Goal: Transaction & Acquisition: Obtain resource

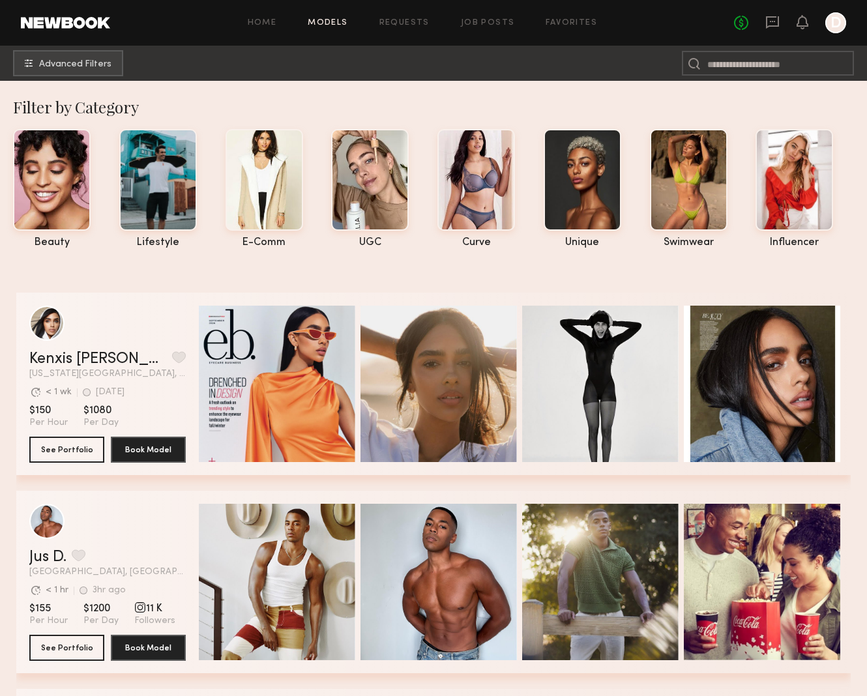
click at [339, 22] on link "Models" at bounding box center [328, 23] width 40 height 8
click at [78, 66] on span "Advanced Filters" at bounding box center [75, 63] width 72 height 9
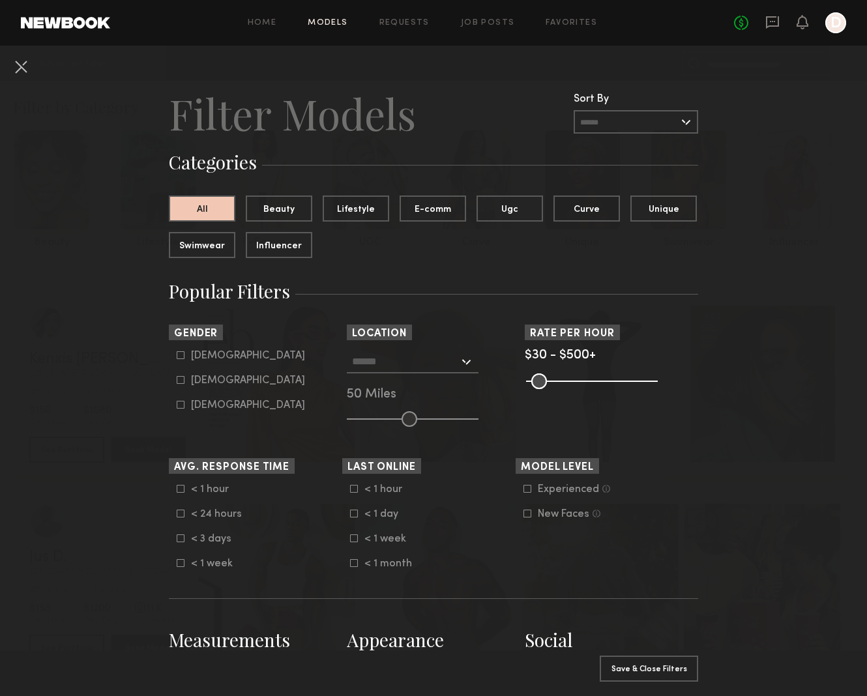
click at [184, 360] on common-framework-checkbox "[DEMOGRAPHIC_DATA]" at bounding box center [260, 356] width 166 height 12
click at [181, 357] on icon at bounding box center [181, 355] width 8 height 8
type input "*"
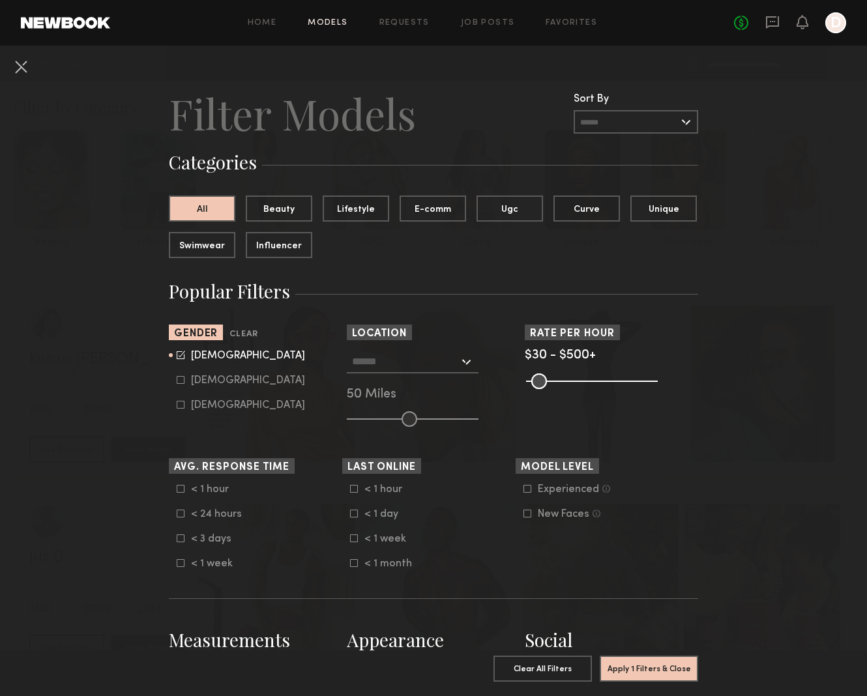
click at [452, 358] on input "text" at bounding box center [405, 361] width 107 height 22
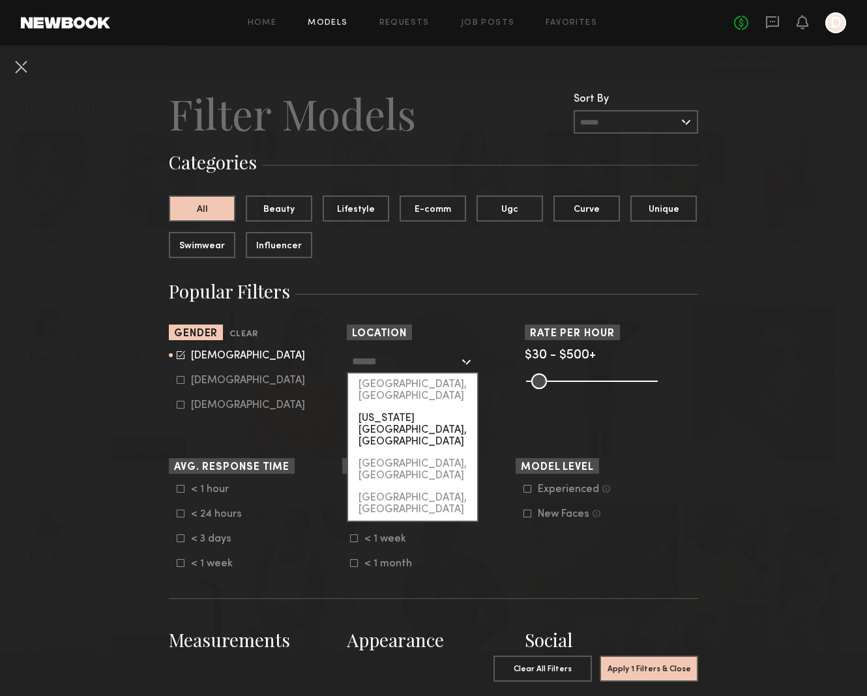
click at [426, 407] on div "[US_STATE][GEOGRAPHIC_DATA], [GEOGRAPHIC_DATA]" at bounding box center [412, 430] width 129 height 46
type input "**********"
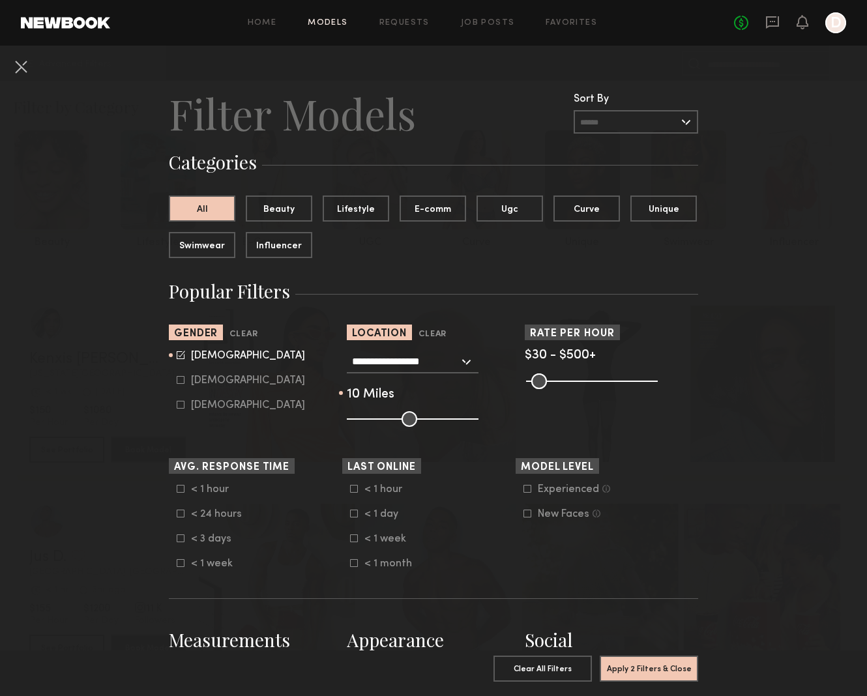
type input "**"
drag, startPoint x: 407, startPoint y: 417, endPoint x: 361, endPoint y: 418, distance: 45.6
click at [361, 418] on input "range" at bounding box center [413, 419] width 132 height 16
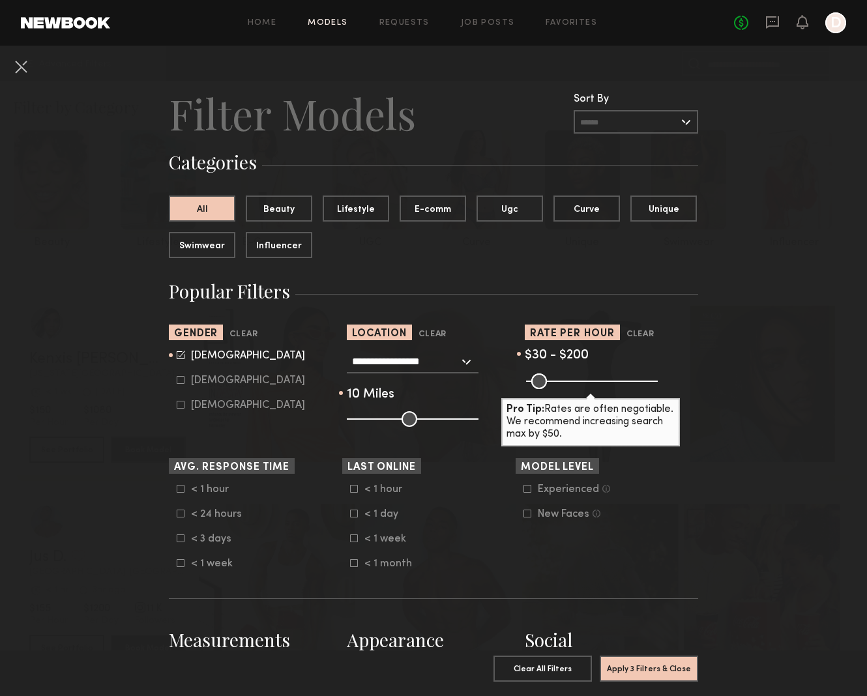
drag, startPoint x: 648, startPoint y: 380, endPoint x: 576, endPoint y: 383, distance: 72.4
type input "***"
click at [576, 383] on input "range" at bounding box center [592, 382] width 132 height 16
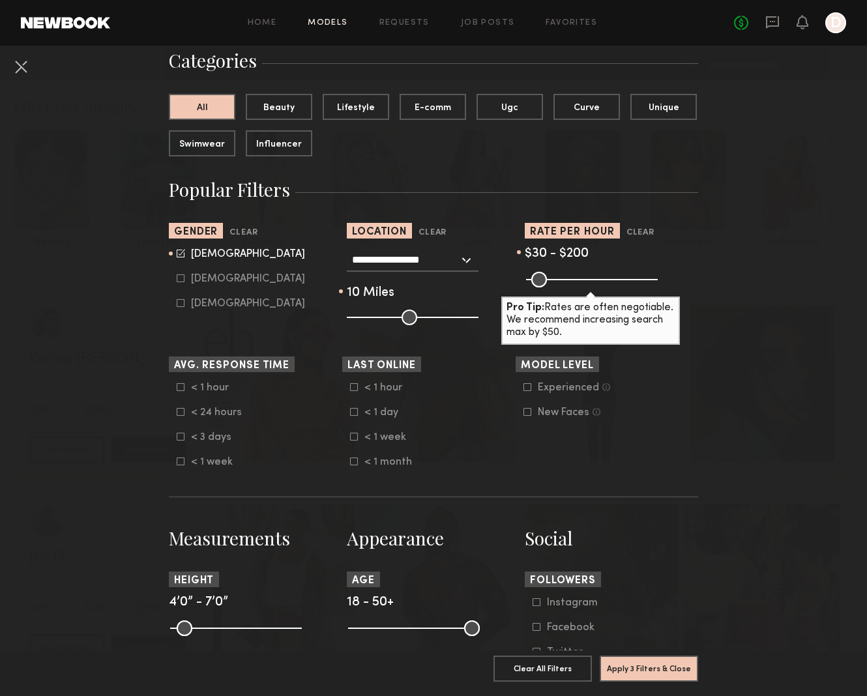
click at [737, 361] on nb-browse-filters "**********" at bounding box center [433, 659] width 867 height 1430
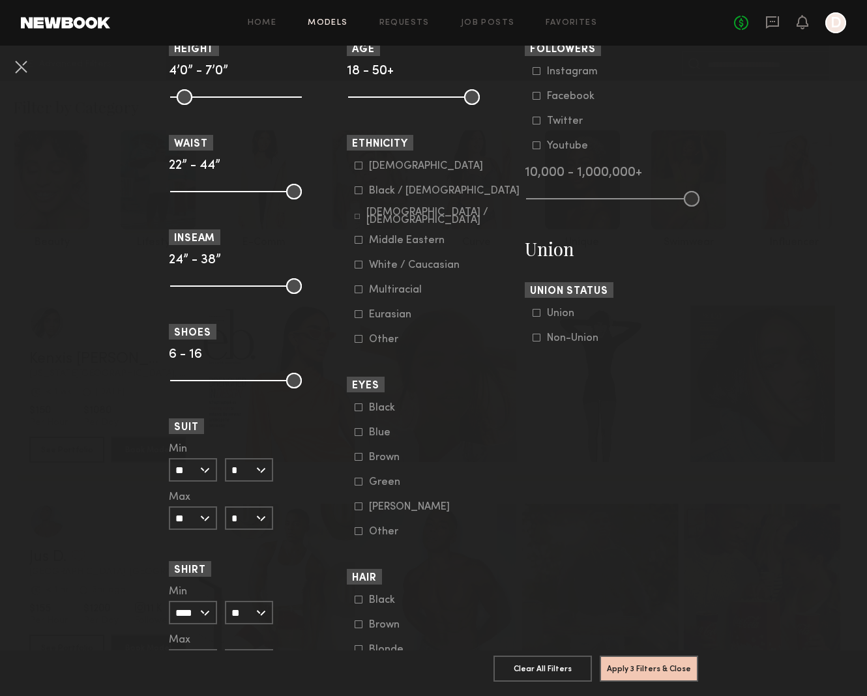
scroll to position [634, 0]
click at [559, 341] on div "Non-Union" at bounding box center [572, 337] width 51 height 8
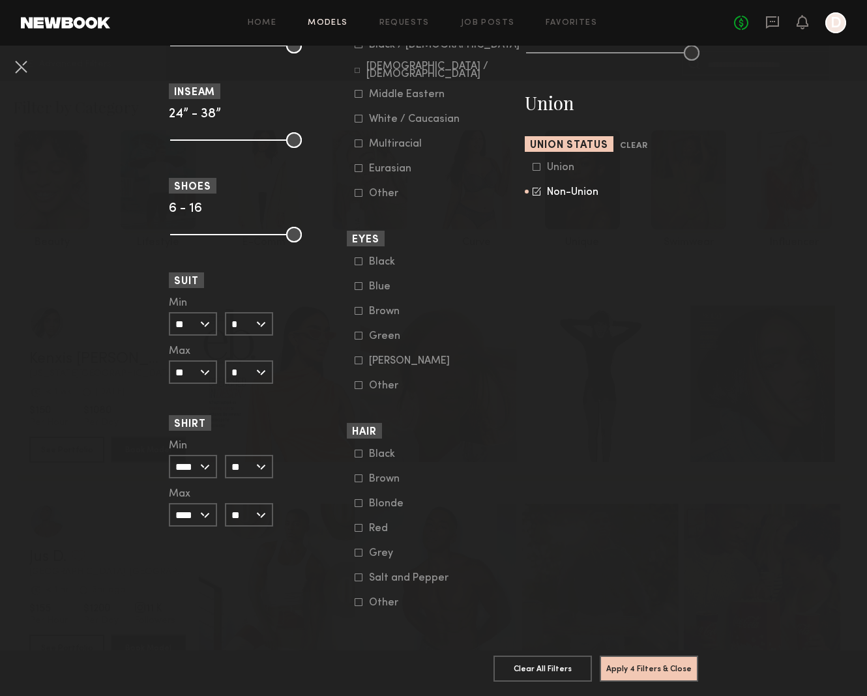
scroll to position [786, 0]
click at [629, 663] on button "Apply 4 Filters & Close" at bounding box center [649, 668] width 98 height 26
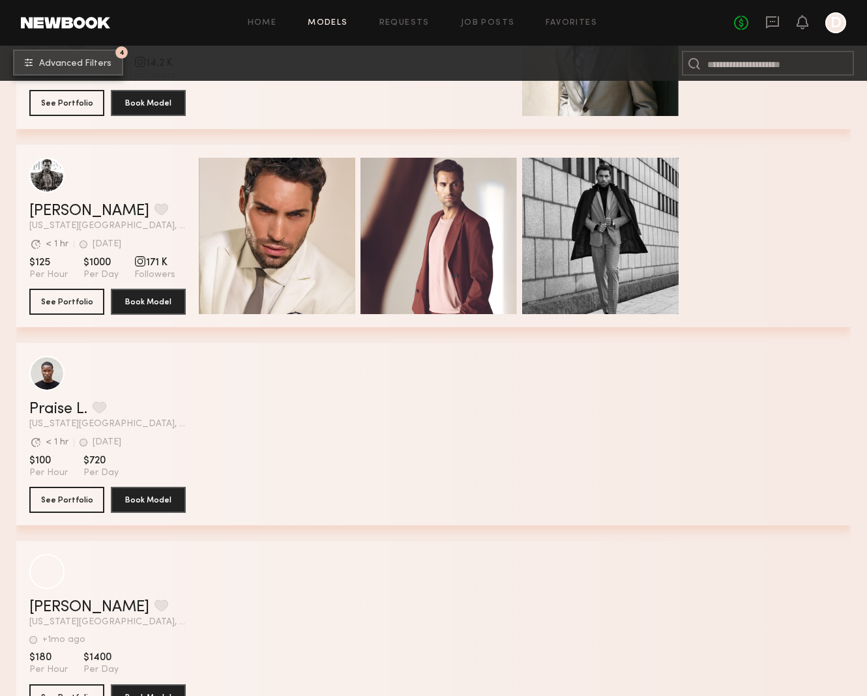
scroll to position [3330, 0]
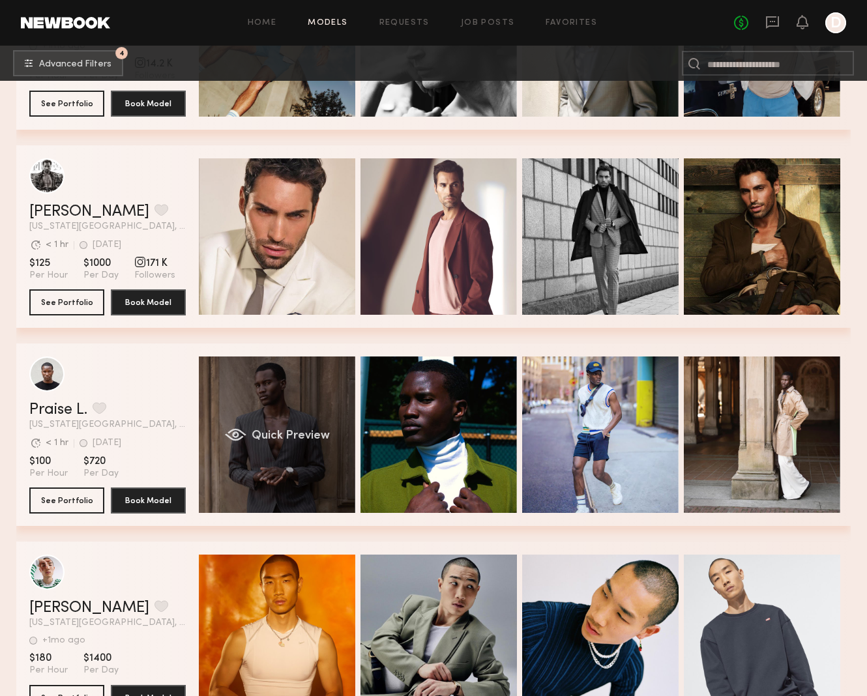
click at [287, 435] on span "Quick Preview" at bounding box center [291, 436] width 78 height 12
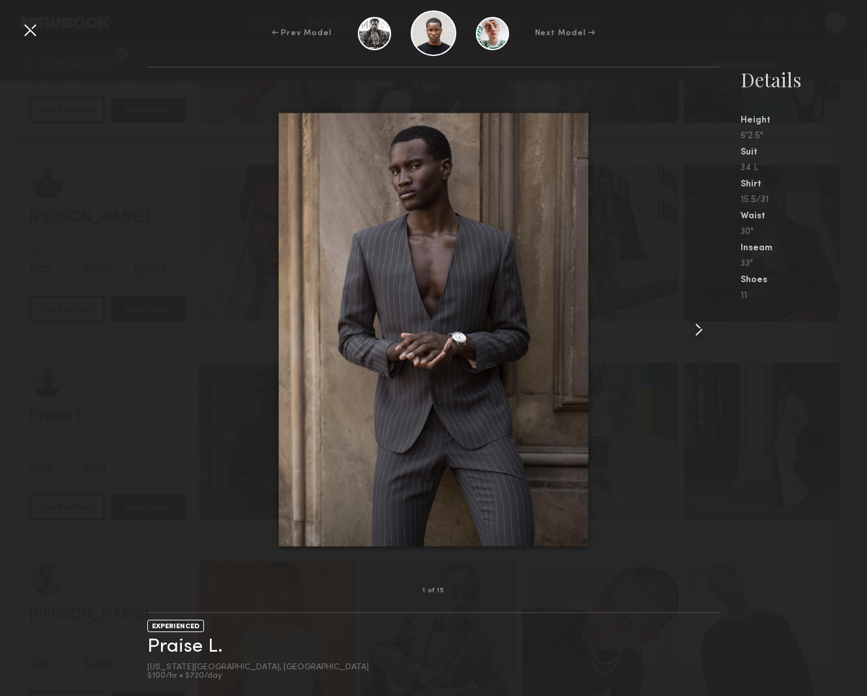
scroll to position [3322, 0]
click at [699, 329] on common-icon at bounding box center [698, 329] width 21 height 21
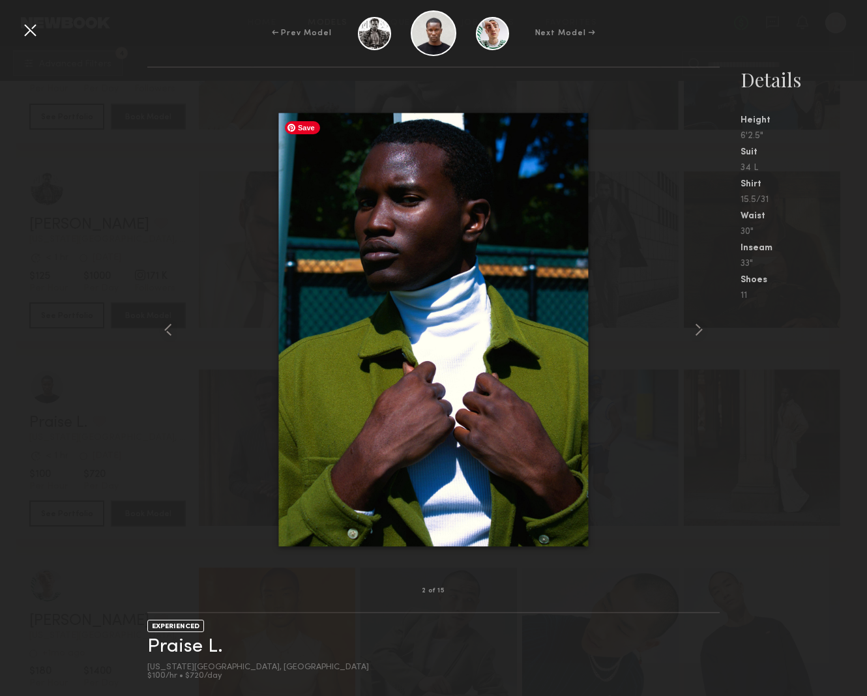
scroll to position [3315, 0]
click at [696, 327] on common-icon at bounding box center [698, 329] width 21 height 21
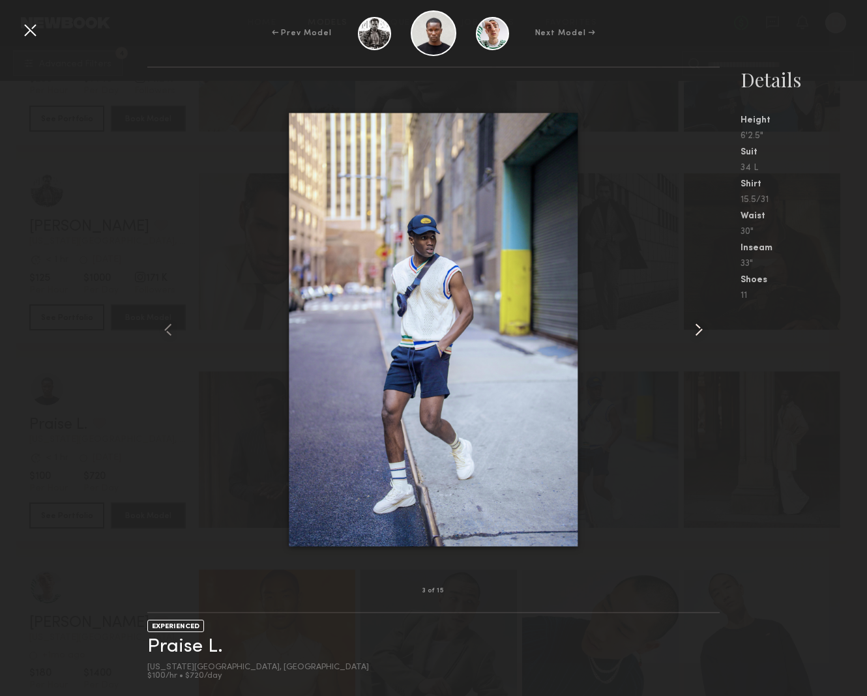
click at [696, 327] on common-icon at bounding box center [698, 329] width 21 height 21
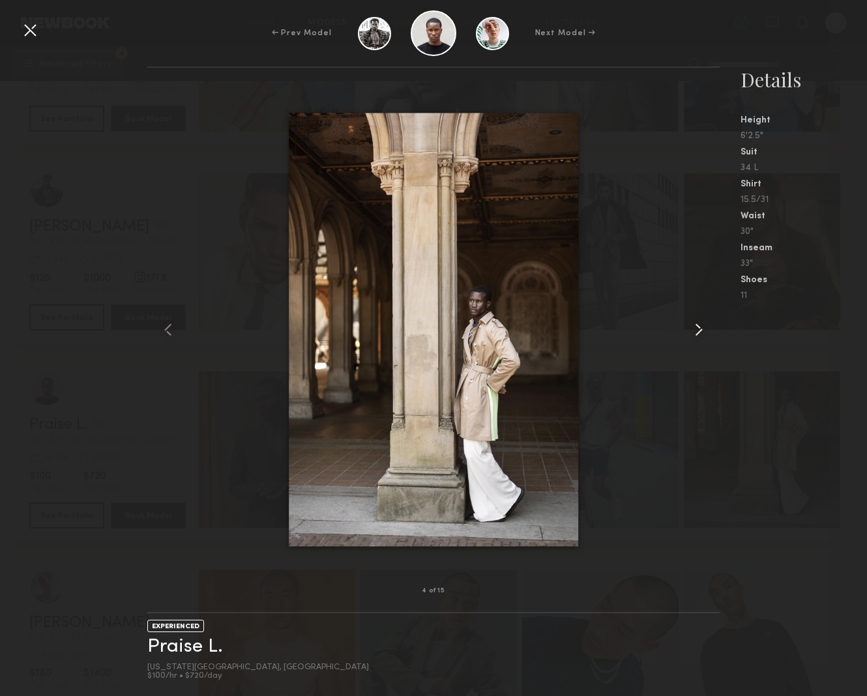
click at [696, 327] on common-icon at bounding box center [698, 329] width 21 height 21
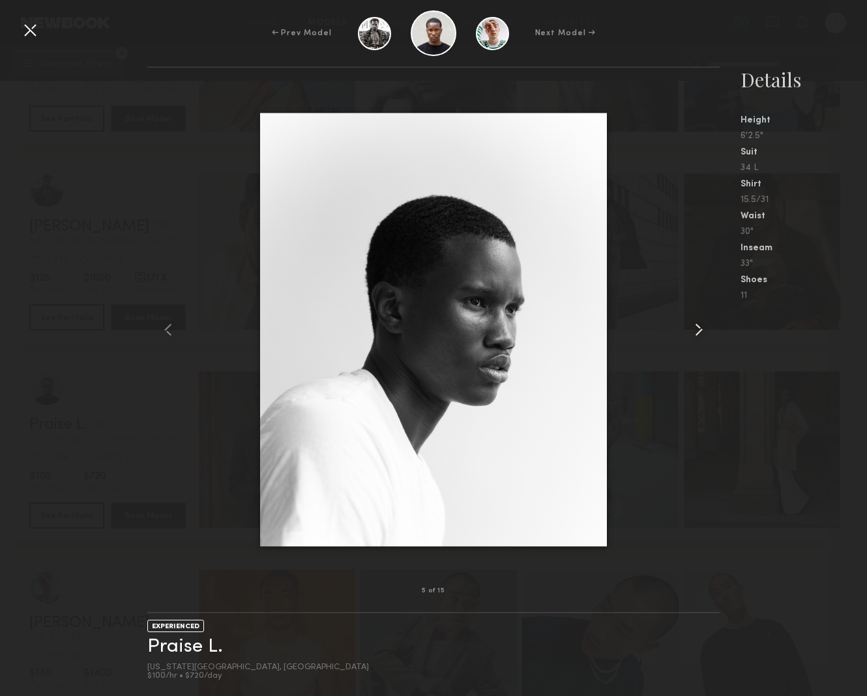
click at [696, 327] on common-icon at bounding box center [698, 329] width 21 height 21
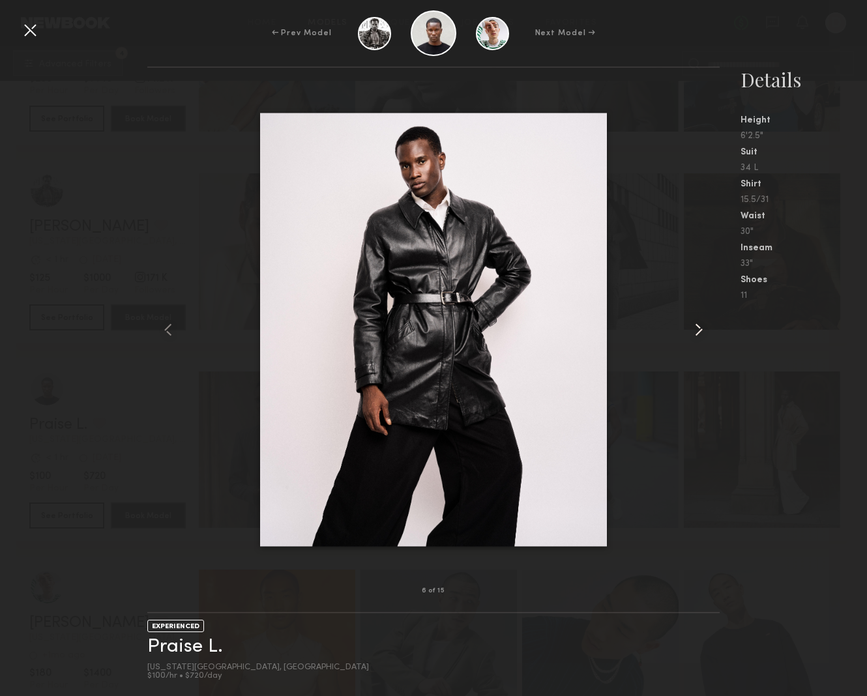
click at [696, 327] on common-icon at bounding box center [698, 329] width 21 height 21
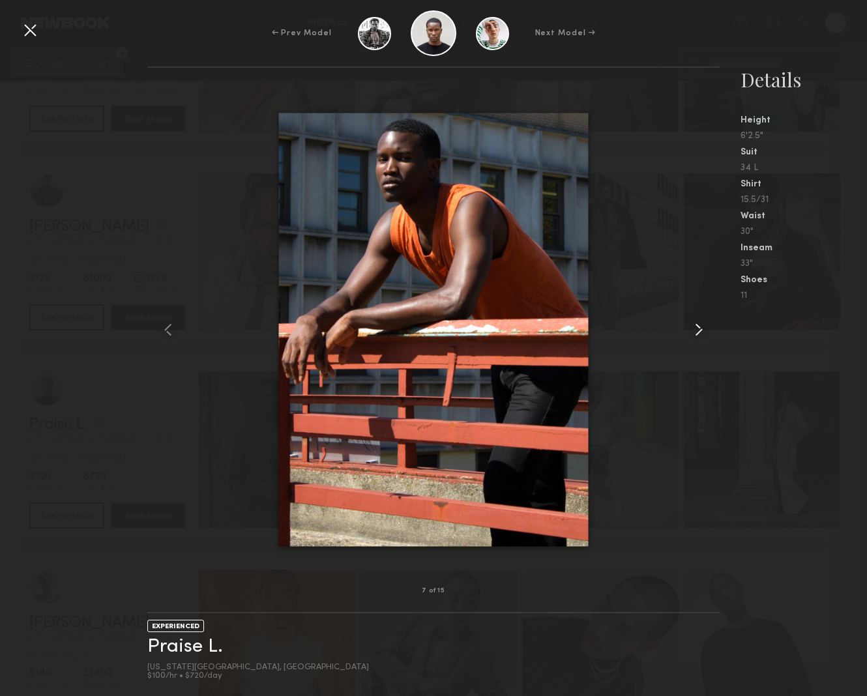
click at [696, 327] on common-icon at bounding box center [698, 329] width 21 height 21
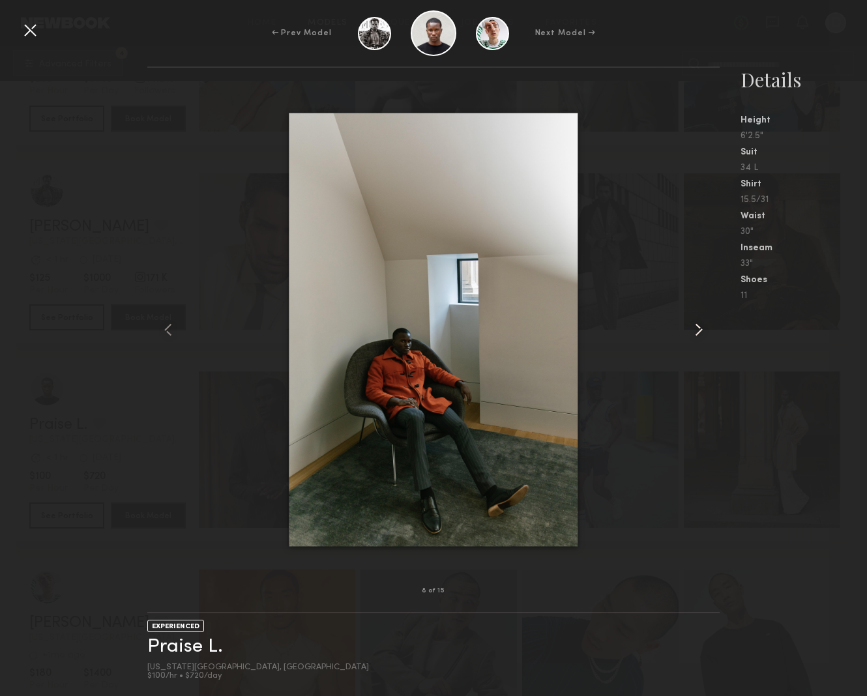
click at [696, 327] on common-icon at bounding box center [698, 329] width 21 height 21
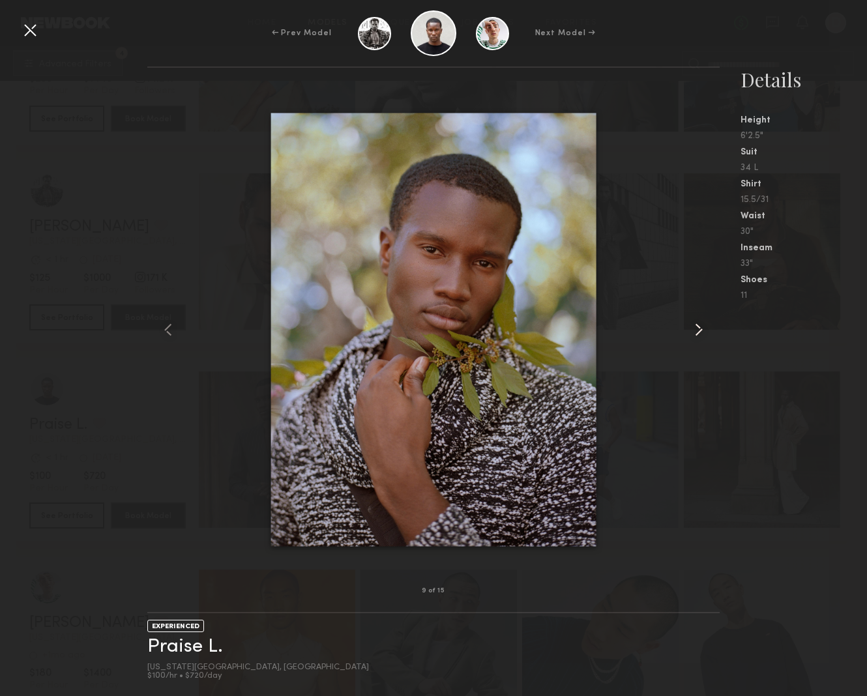
click at [696, 327] on common-icon at bounding box center [698, 329] width 21 height 21
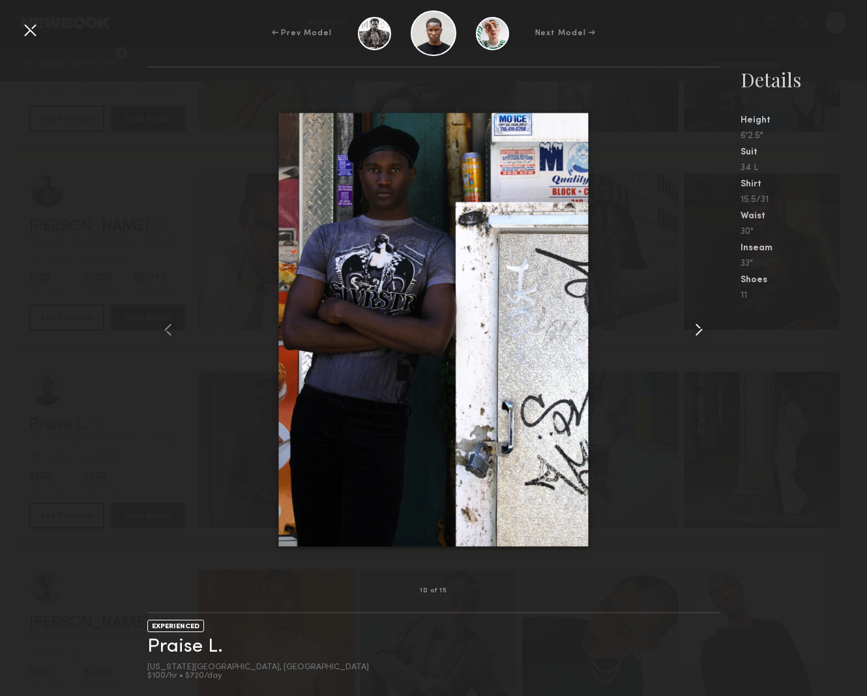
click at [696, 327] on common-icon at bounding box center [698, 329] width 21 height 21
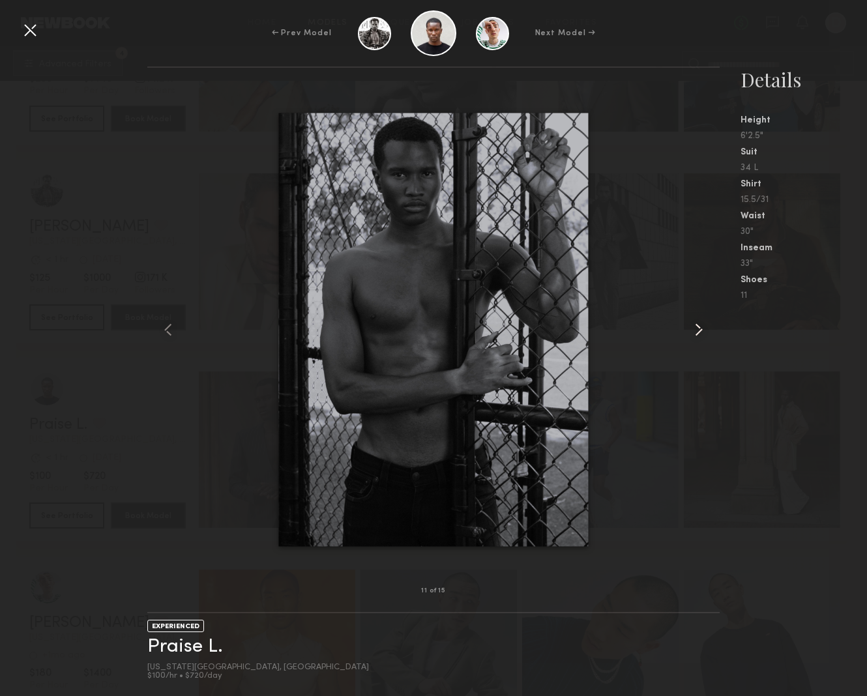
click at [696, 327] on common-icon at bounding box center [698, 329] width 21 height 21
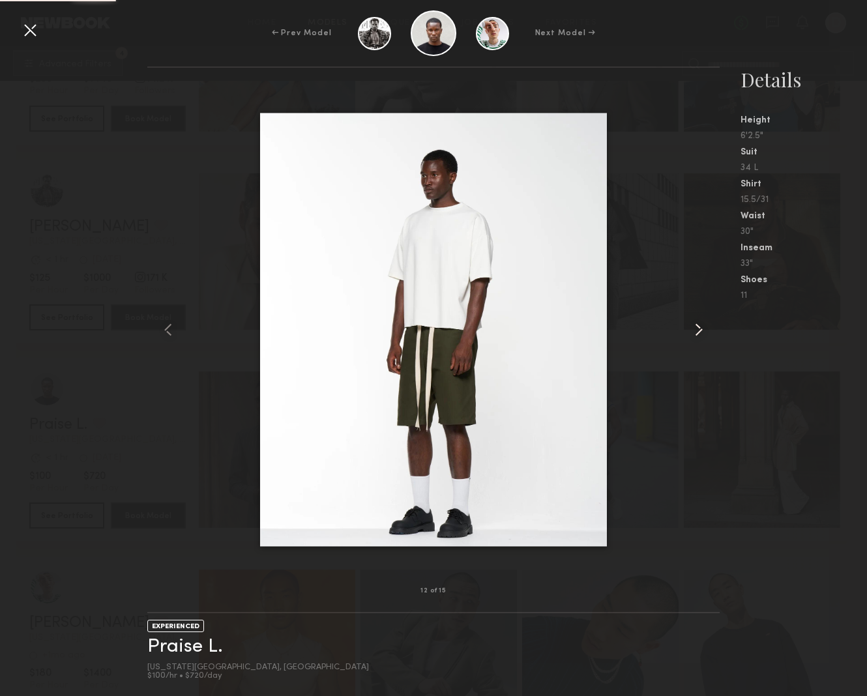
click at [696, 327] on common-icon at bounding box center [698, 329] width 21 height 21
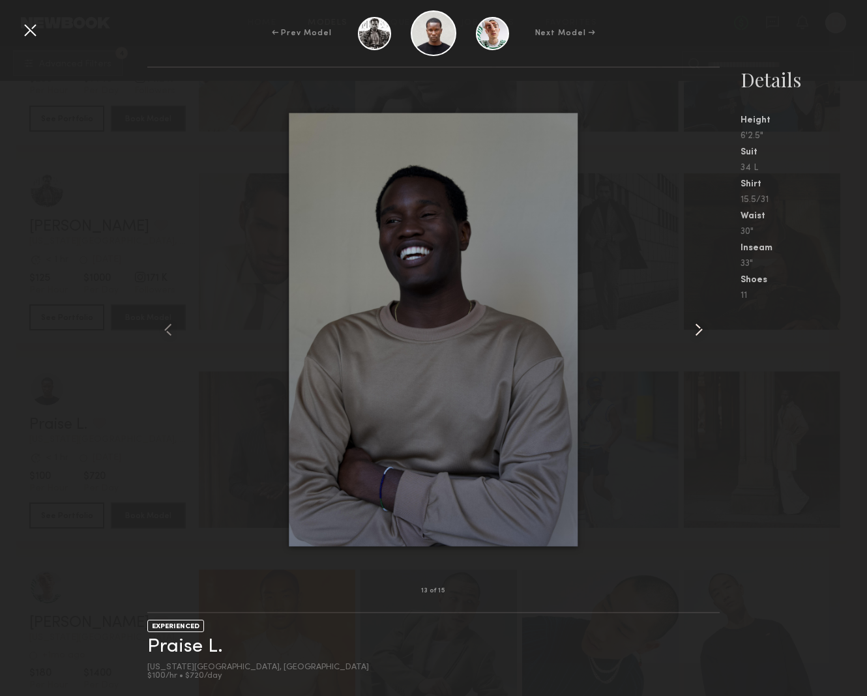
click at [695, 328] on common-icon at bounding box center [698, 329] width 21 height 21
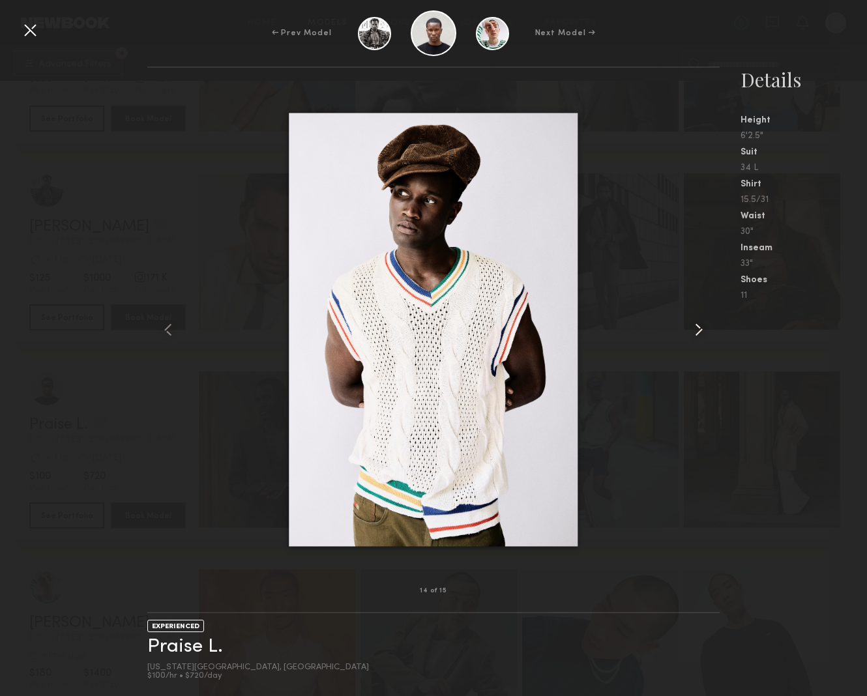
click at [695, 328] on common-icon at bounding box center [698, 329] width 21 height 21
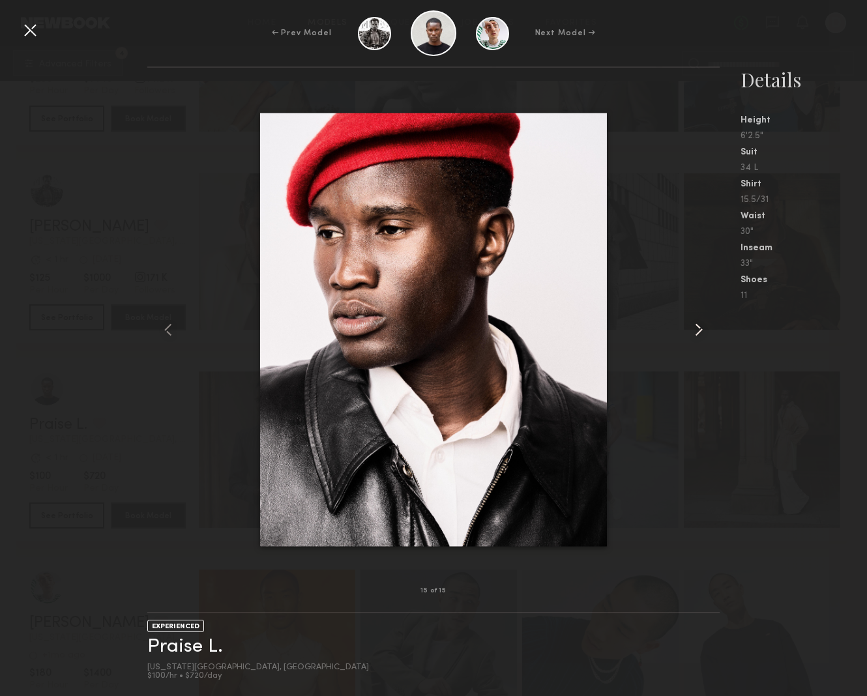
click at [695, 328] on common-icon at bounding box center [698, 329] width 21 height 21
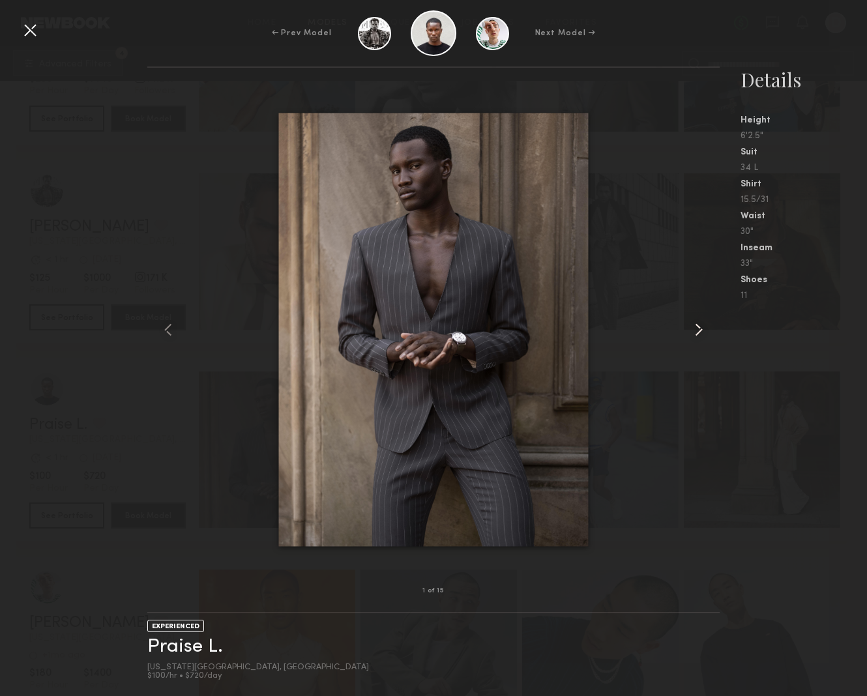
click at [695, 328] on common-icon at bounding box center [698, 329] width 21 height 21
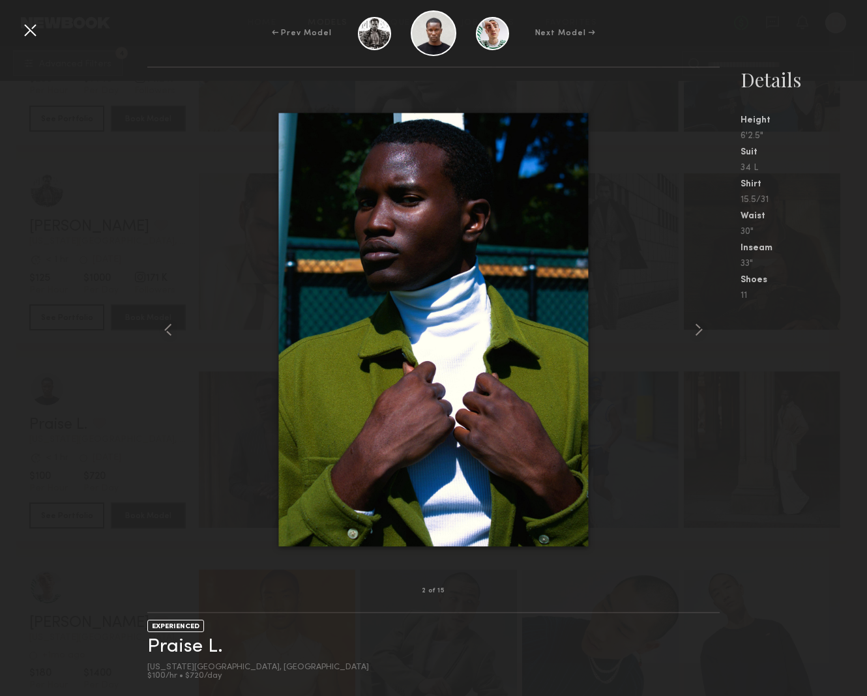
click at [25, 31] on div at bounding box center [30, 30] width 21 height 21
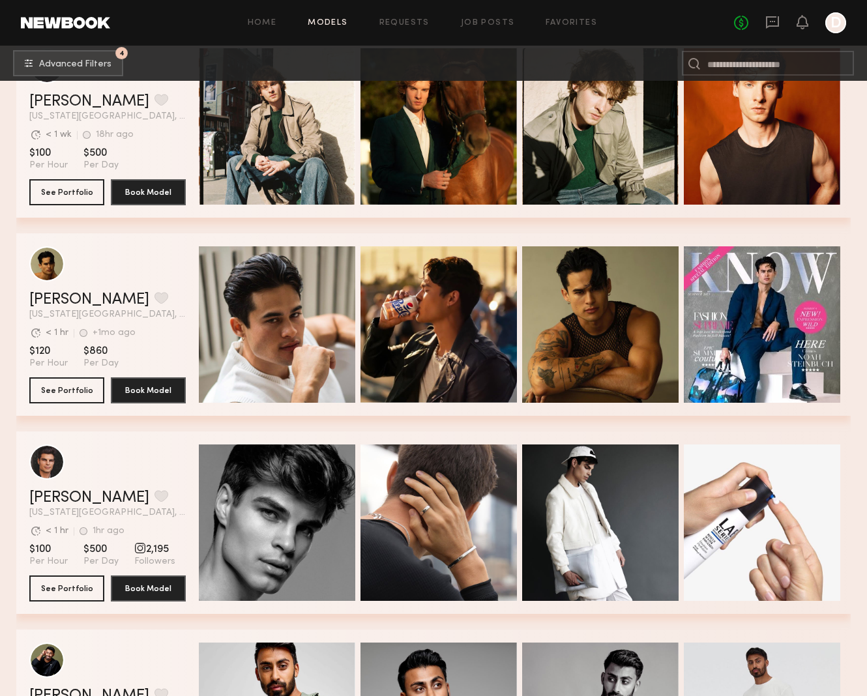
scroll to position [5511, 0]
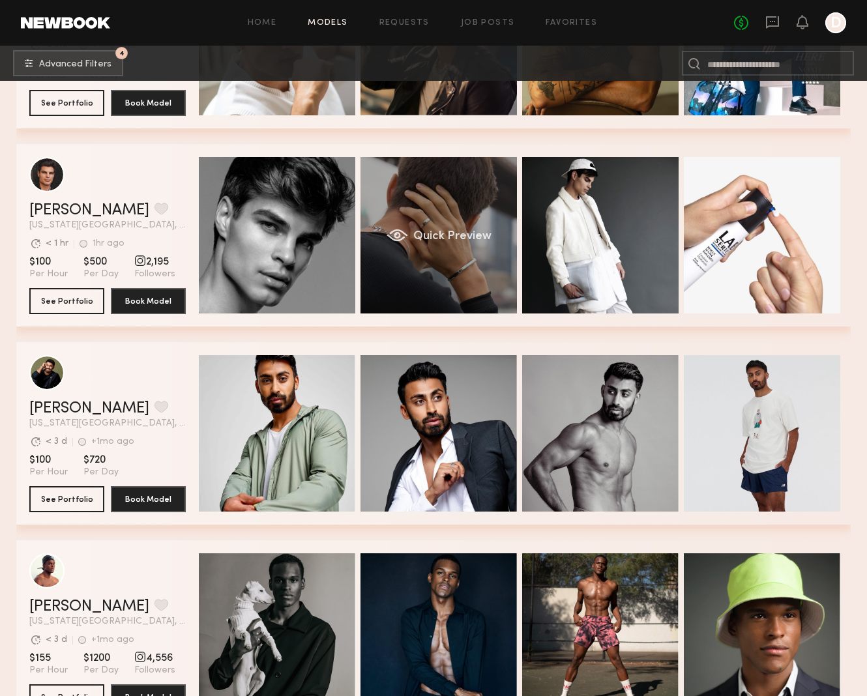
click at [435, 236] on span "Quick Preview" at bounding box center [452, 237] width 78 height 12
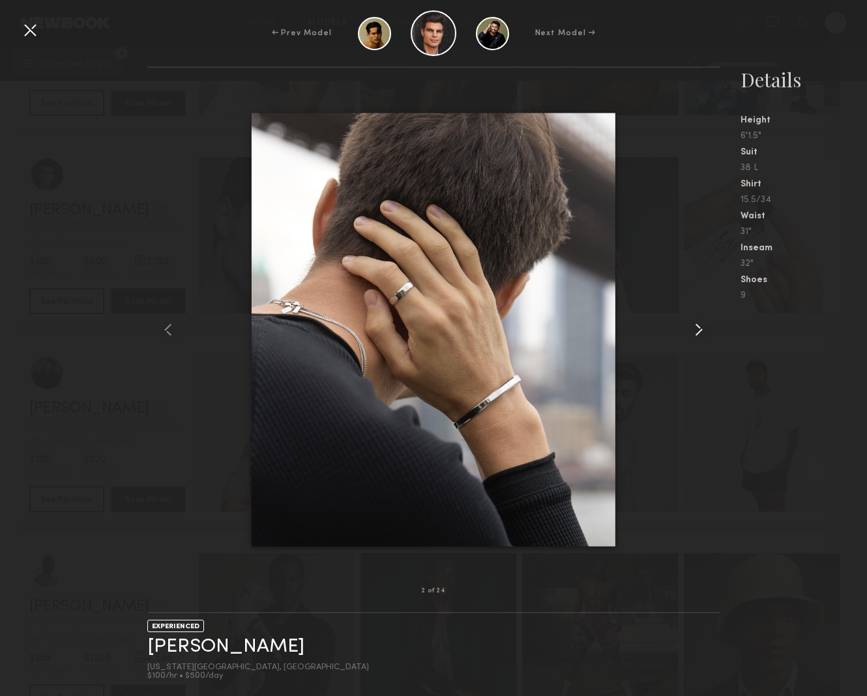
click at [698, 329] on common-icon at bounding box center [698, 329] width 21 height 21
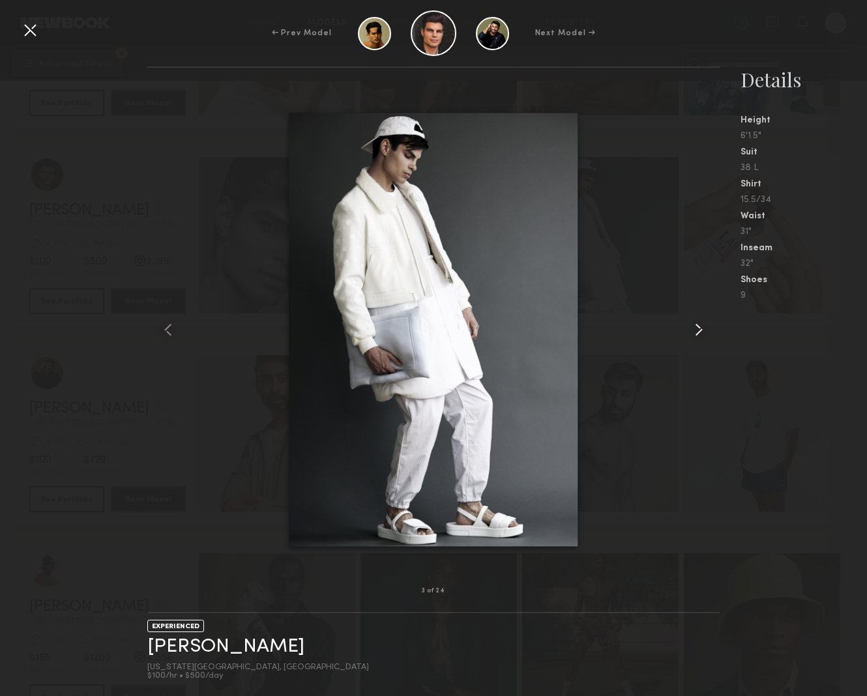
click at [698, 329] on common-icon at bounding box center [698, 329] width 21 height 21
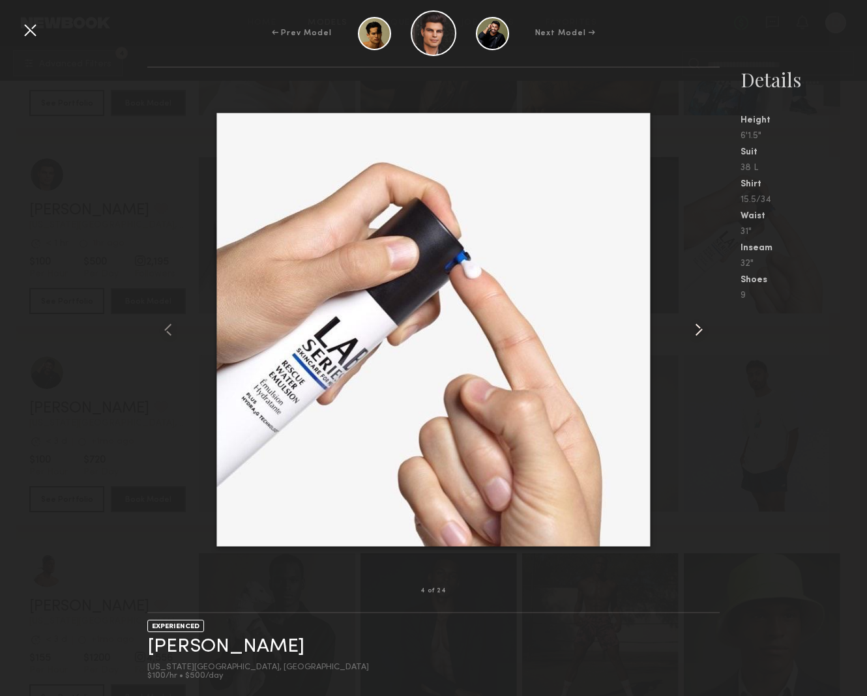
click at [698, 329] on common-icon at bounding box center [698, 329] width 21 height 21
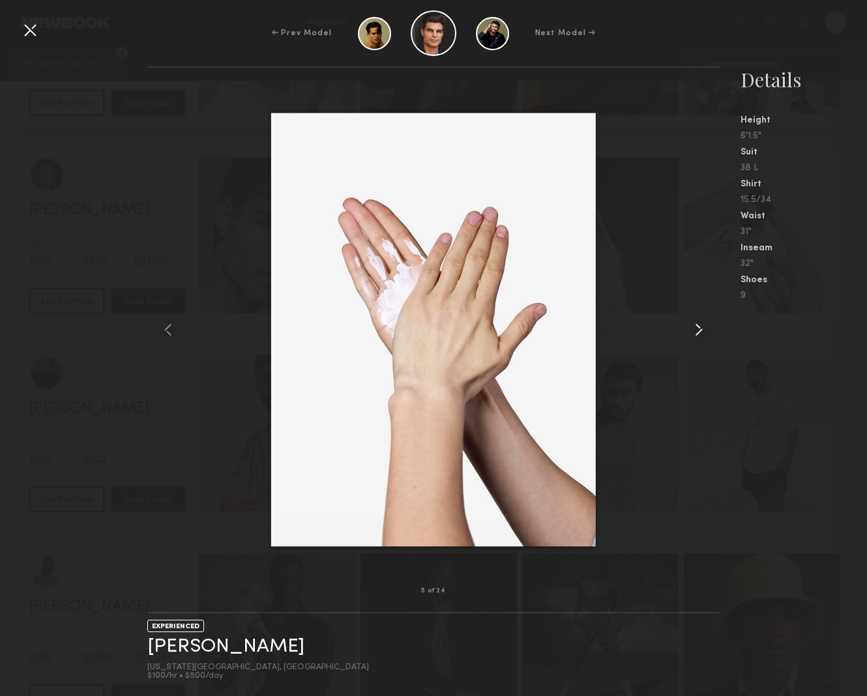
click at [698, 329] on common-icon at bounding box center [698, 329] width 21 height 21
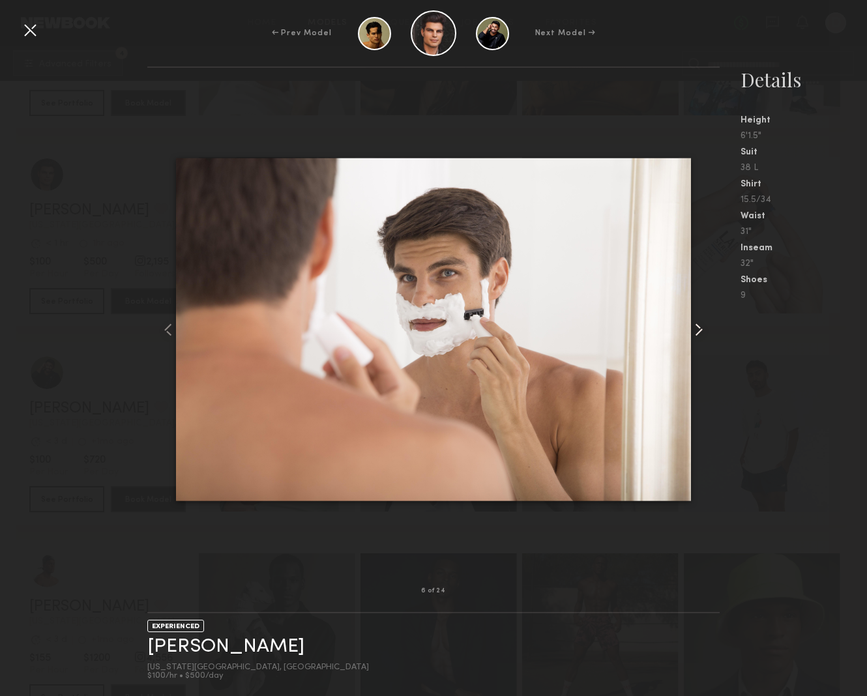
click at [698, 329] on common-icon at bounding box center [698, 329] width 21 height 21
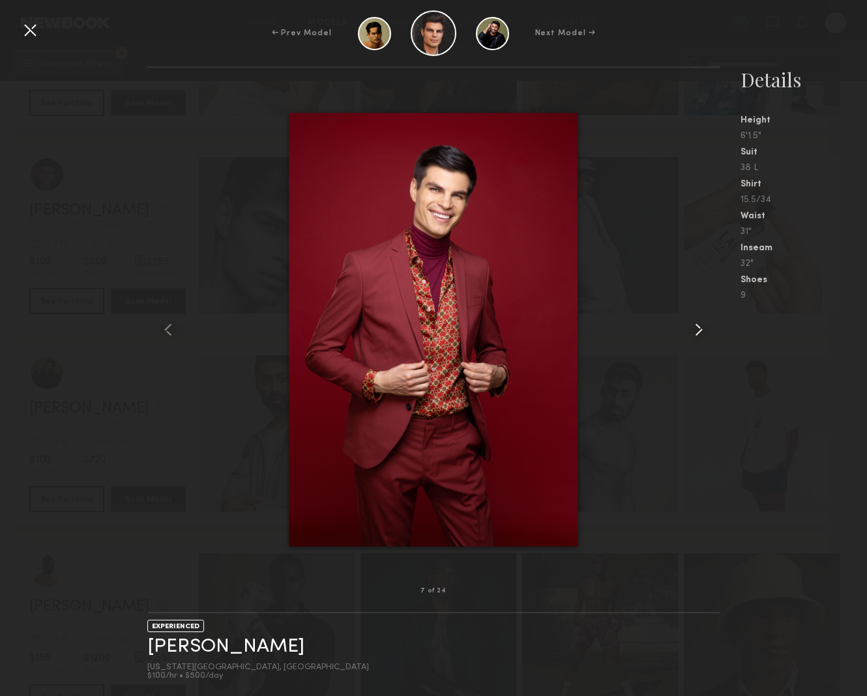
click at [698, 329] on common-icon at bounding box center [698, 329] width 21 height 21
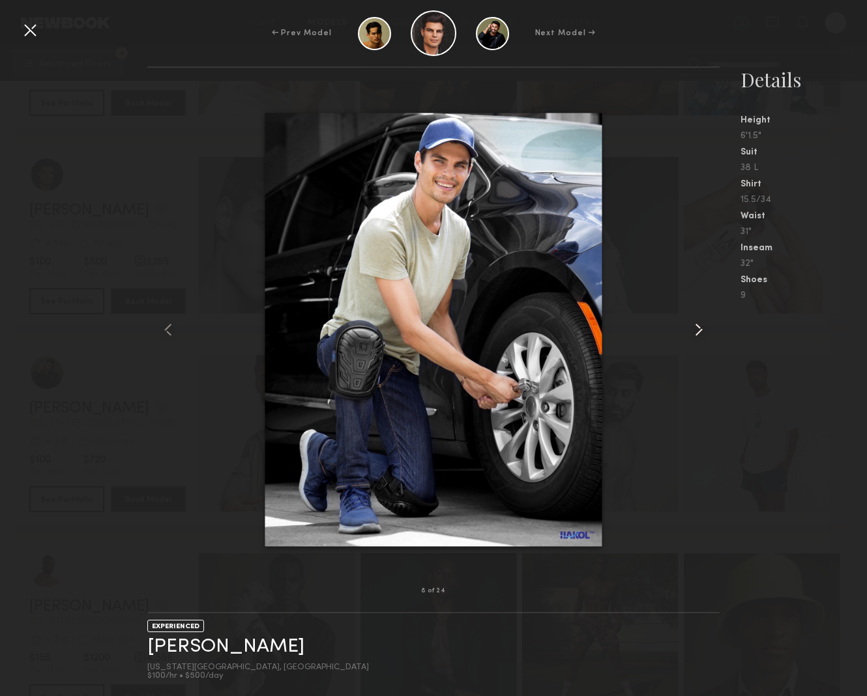
click at [698, 329] on common-icon at bounding box center [698, 329] width 21 height 21
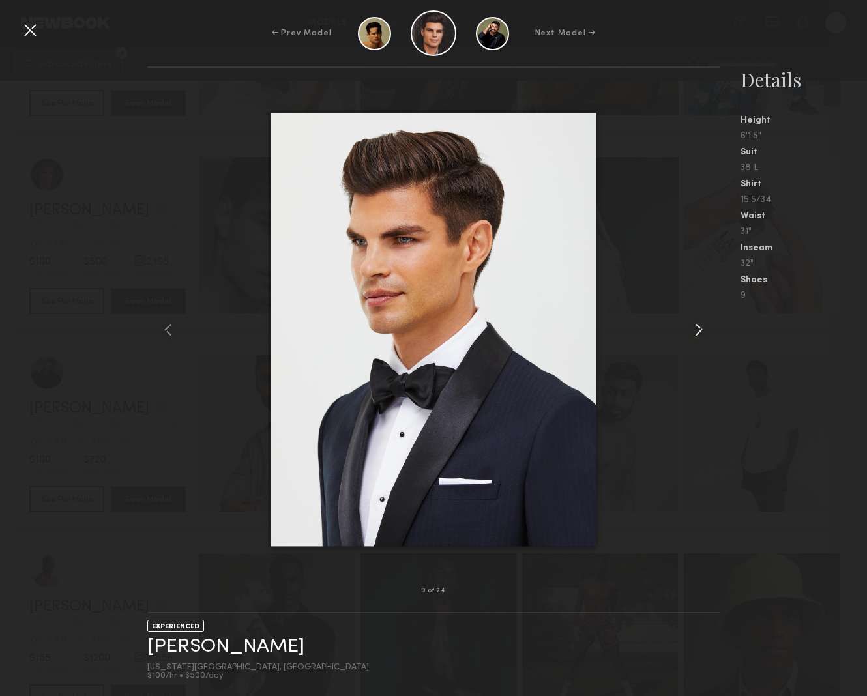
click at [698, 329] on common-icon at bounding box center [698, 329] width 21 height 21
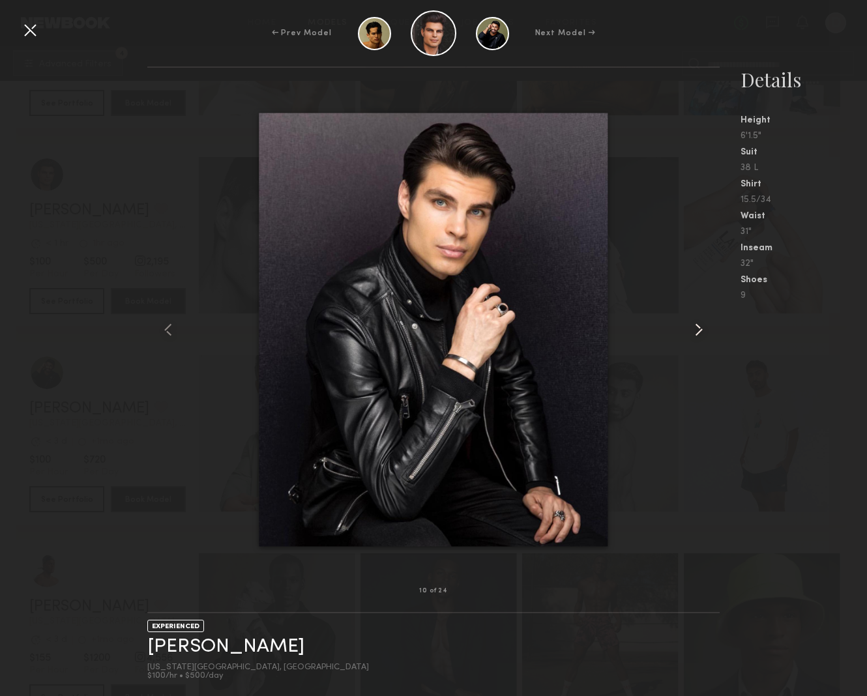
click at [698, 329] on common-icon at bounding box center [698, 329] width 21 height 21
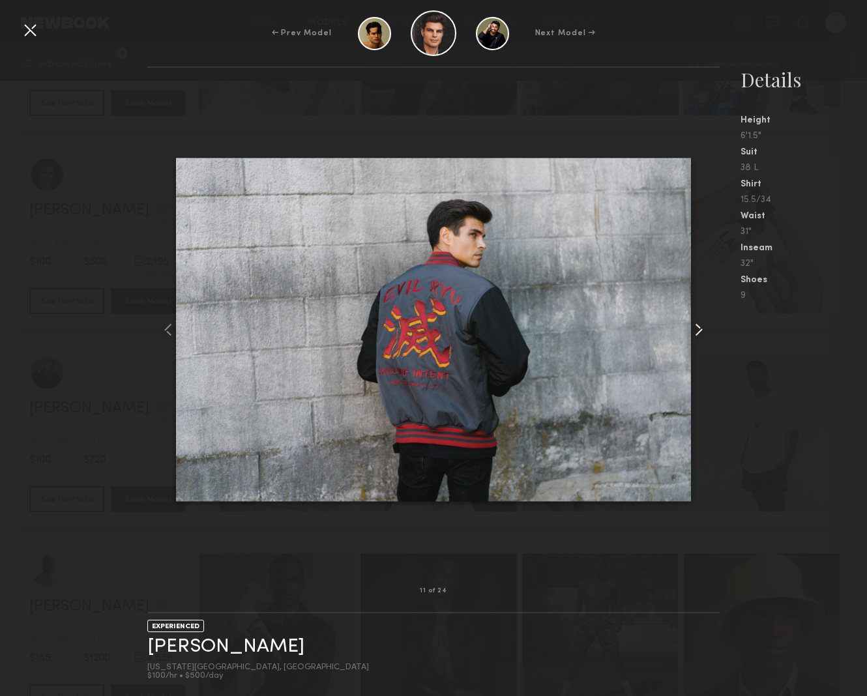
click at [698, 329] on common-icon at bounding box center [698, 329] width 21 height 21
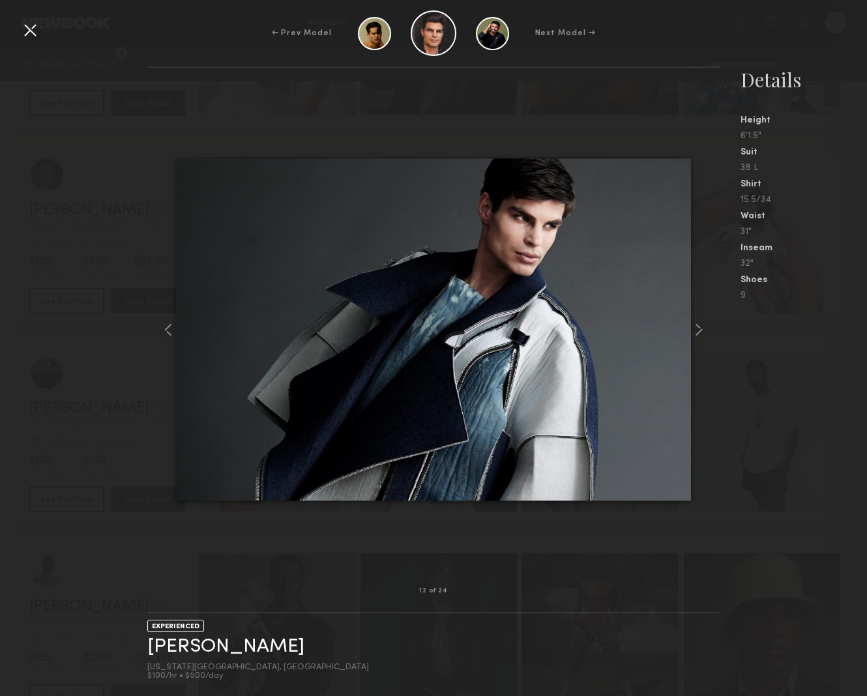
click at [28, 30] on div at bounding box center [30, 30] width 21 height 21
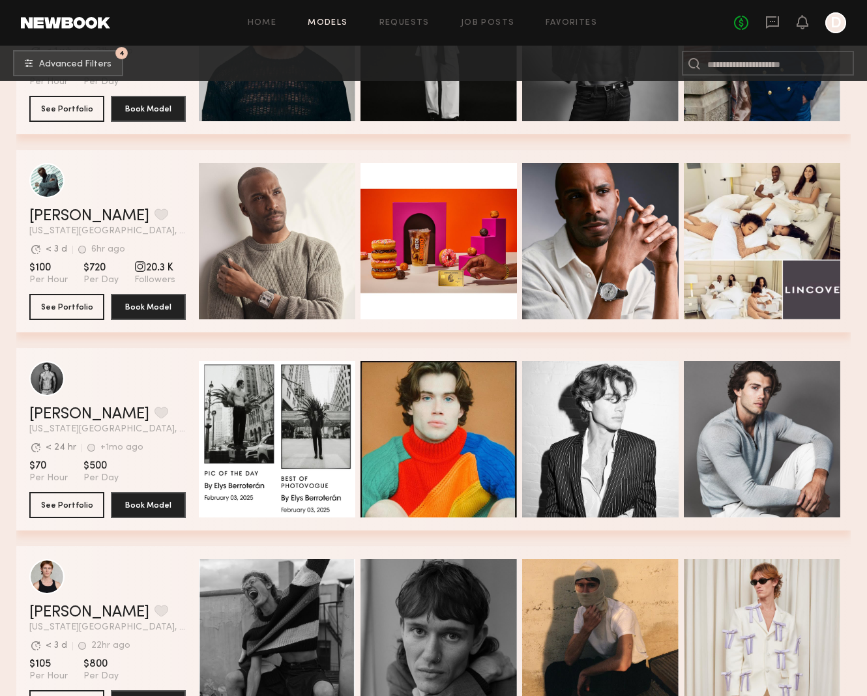
scroll to position [7492, 0]
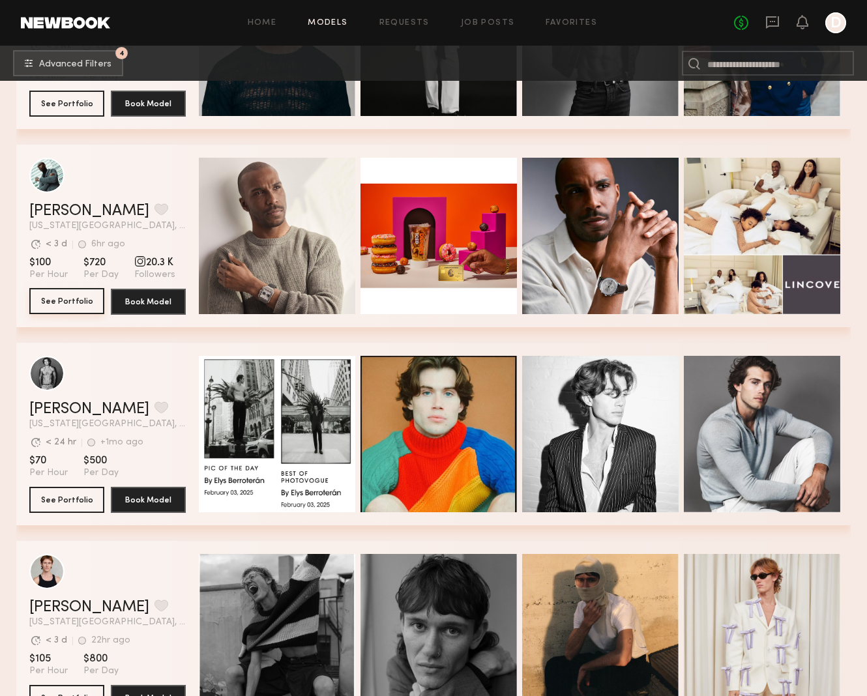
click at [61, 303] on button "See Portfolio" at bounding box center [66, 301] width 75 height 26
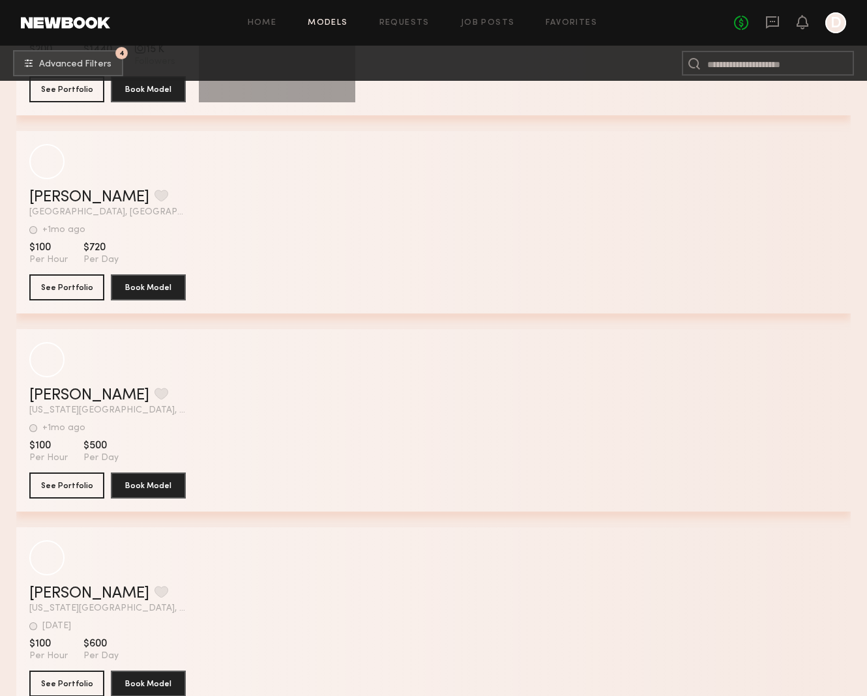
scroll to position [26090, 0]
